Goal: Information Seeking & Learning: Learn about a topic

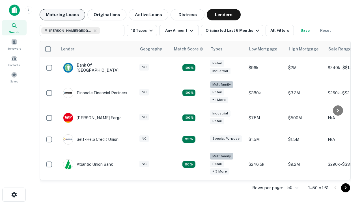
click at [62, 15] on button "Maturing Loans" at bounding box center [63, 14] width 46 height 11
